Goal: Navigation & Orientation: Find specific page/section

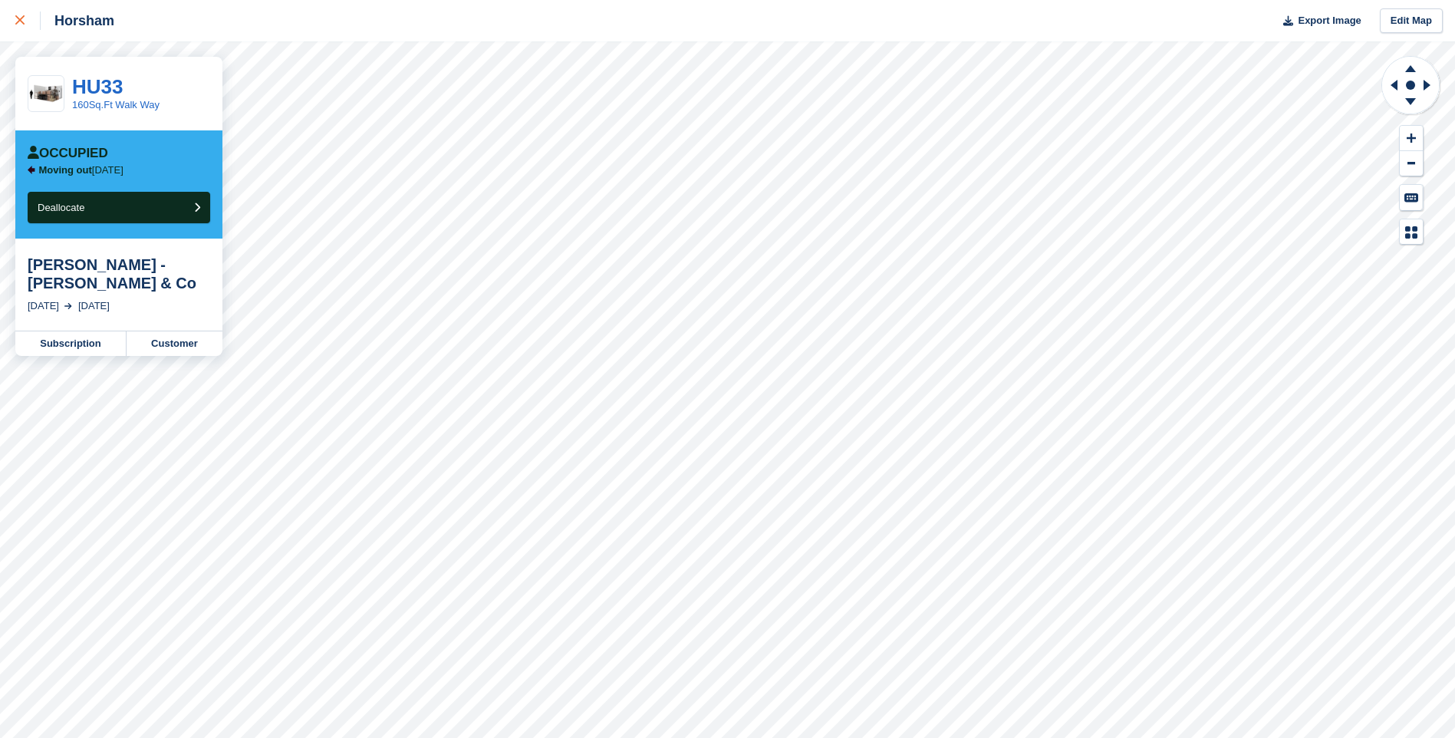
click at [25, 17] on div at bounding box center [27, 21] width 25 height 18
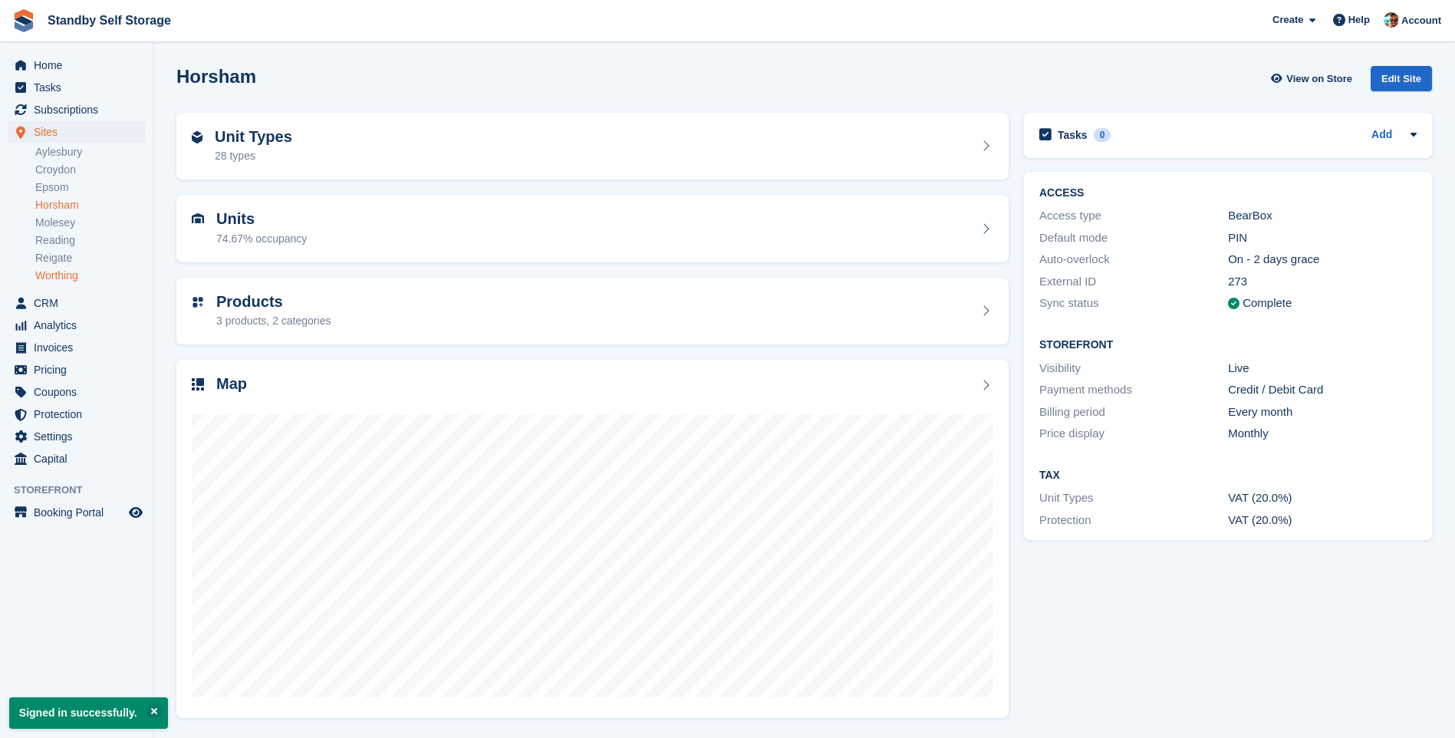
click at [74, 282] on link "Worthing" at bounding box center [90, 276] width 110 height 15
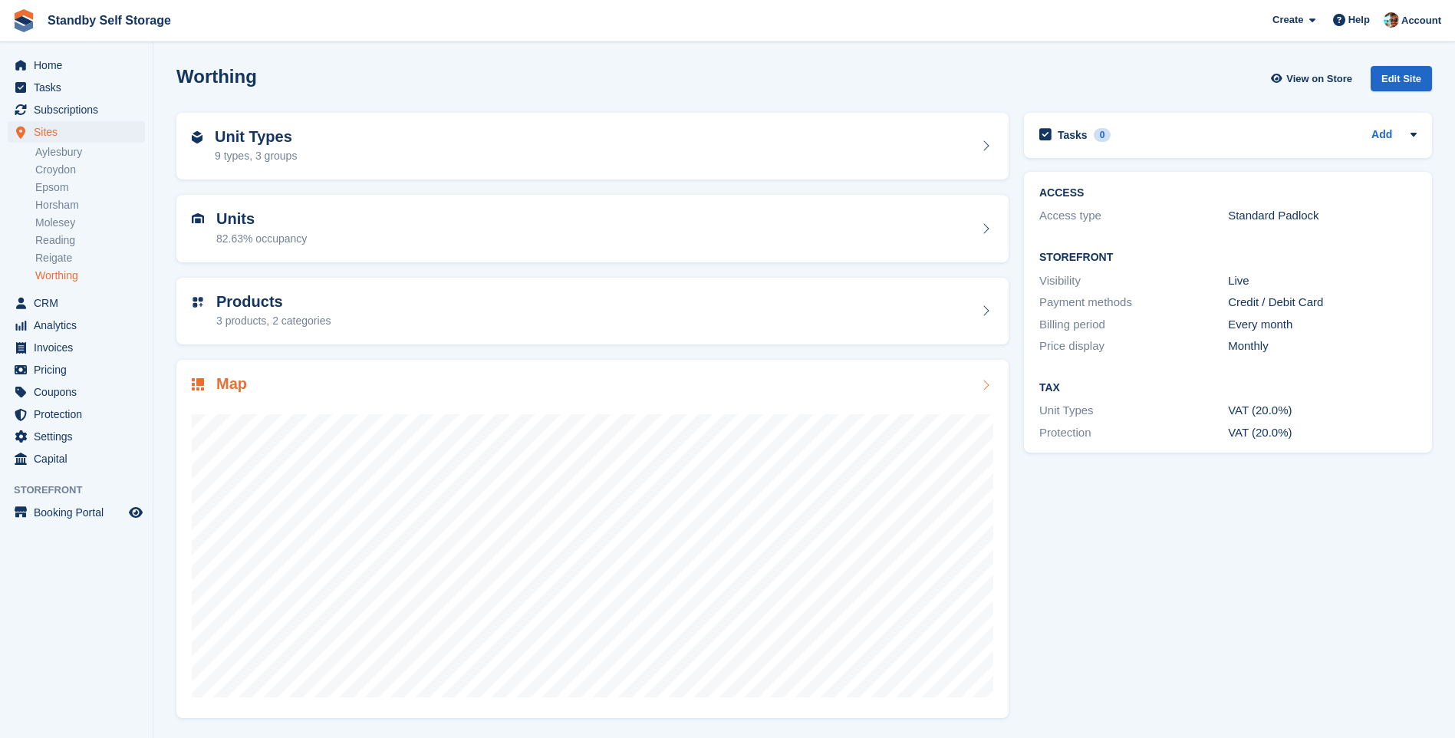
click at [492, 703] on div "Map" at bounding box center [592, 539] width 832 height 358
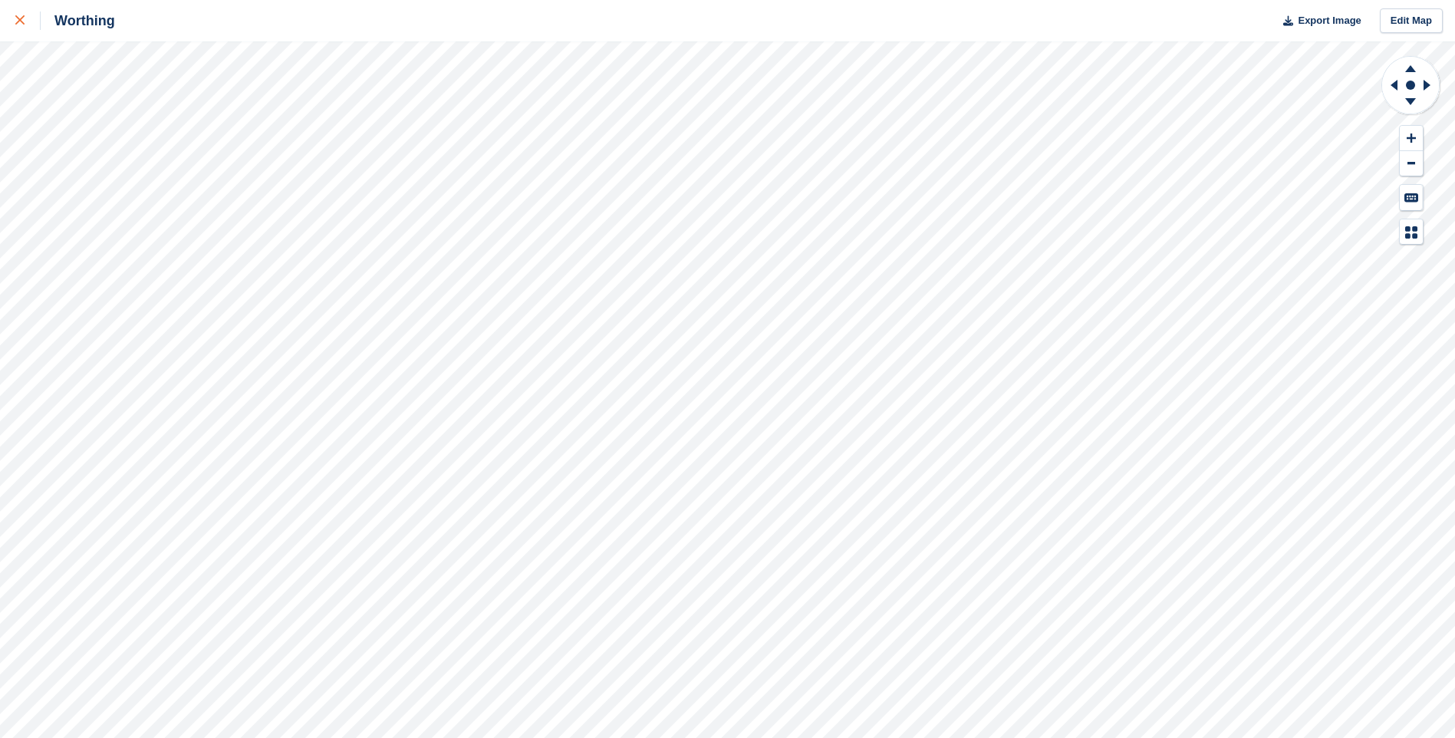
click at [12, 25] on link at bounding box center [20, 20] width 41 height 41
